Goal: Navigation & Orientation: Find specific page/section

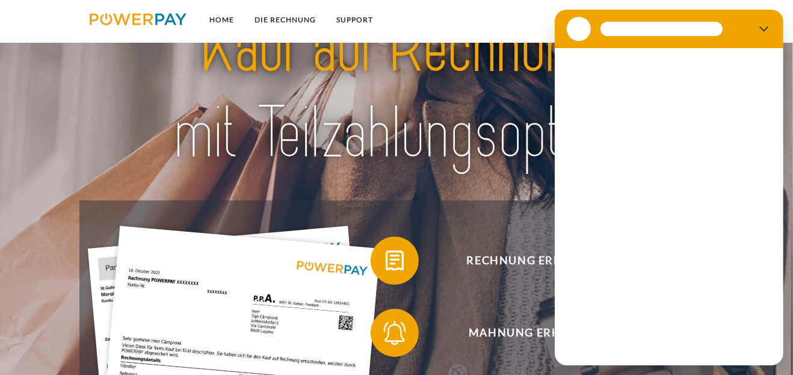
scroll to position [63, 0]
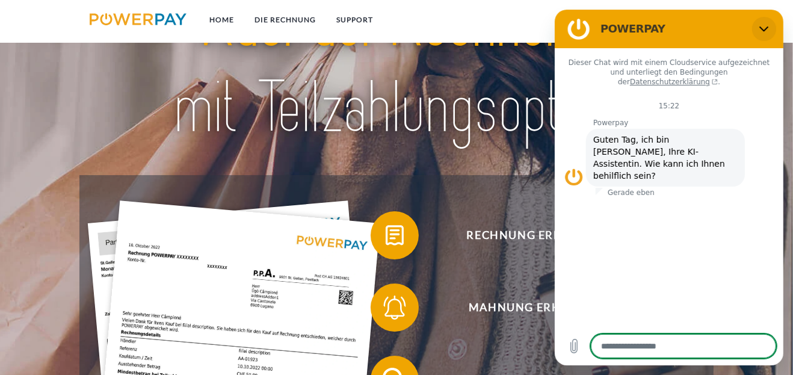
drag, startPoint x: 1315, startPoint y: 37, endPoint x: 760, endPoint y: 27, distance: 555.7
click at [760, 27] on icon "Schließen" at bounding box center [762, 28] width 9 height 5
type textarea "*"
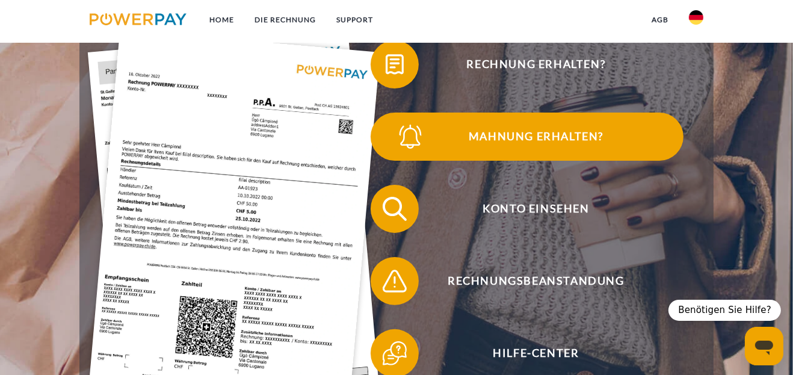
scroll to position [252, 0]
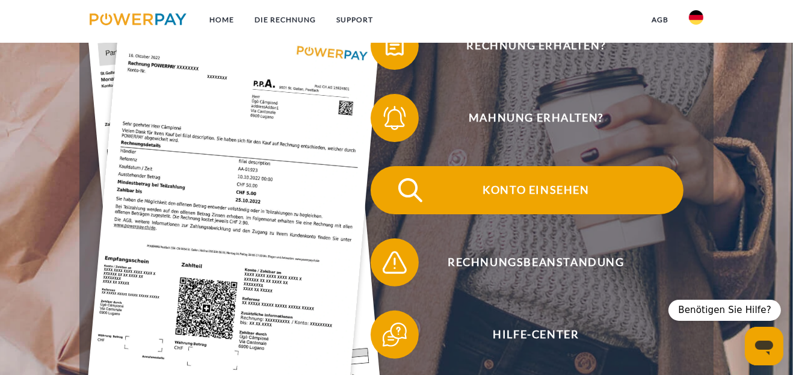
click at [579, 191] on span "Konto einsehen" at bounding box center [535, 190] width 295 height 48
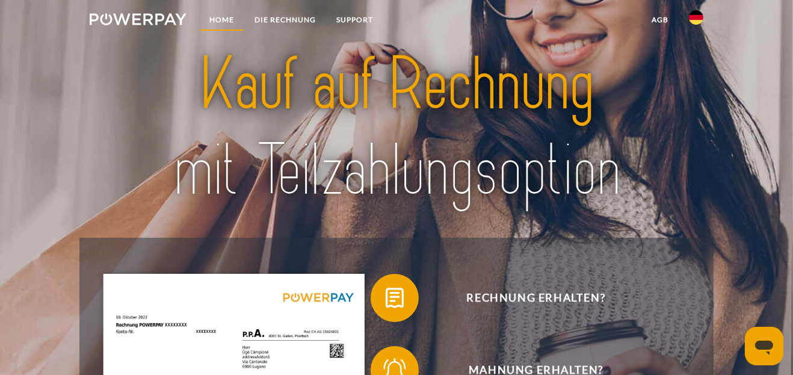
click at [218, 16] on link "Home" at bounding box center [221, 20] width 45 height 22
click at [285, 19] on link "DIE RECHNUNG" at bounding box center [285, 20] width 82 height 22
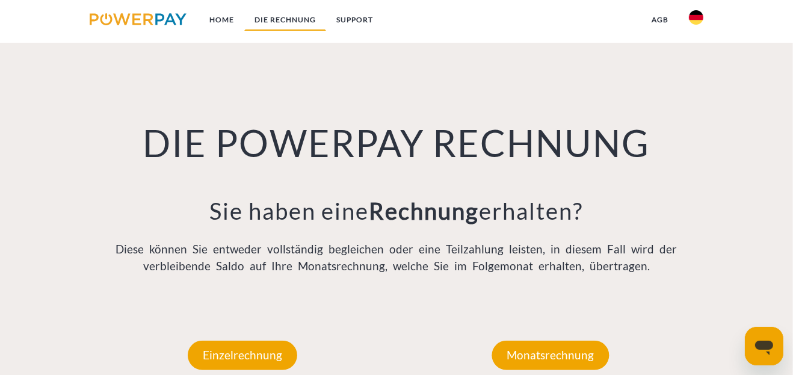
scroll to position [800, 0]
